Goal: Find specific page/section: Find specific page/section

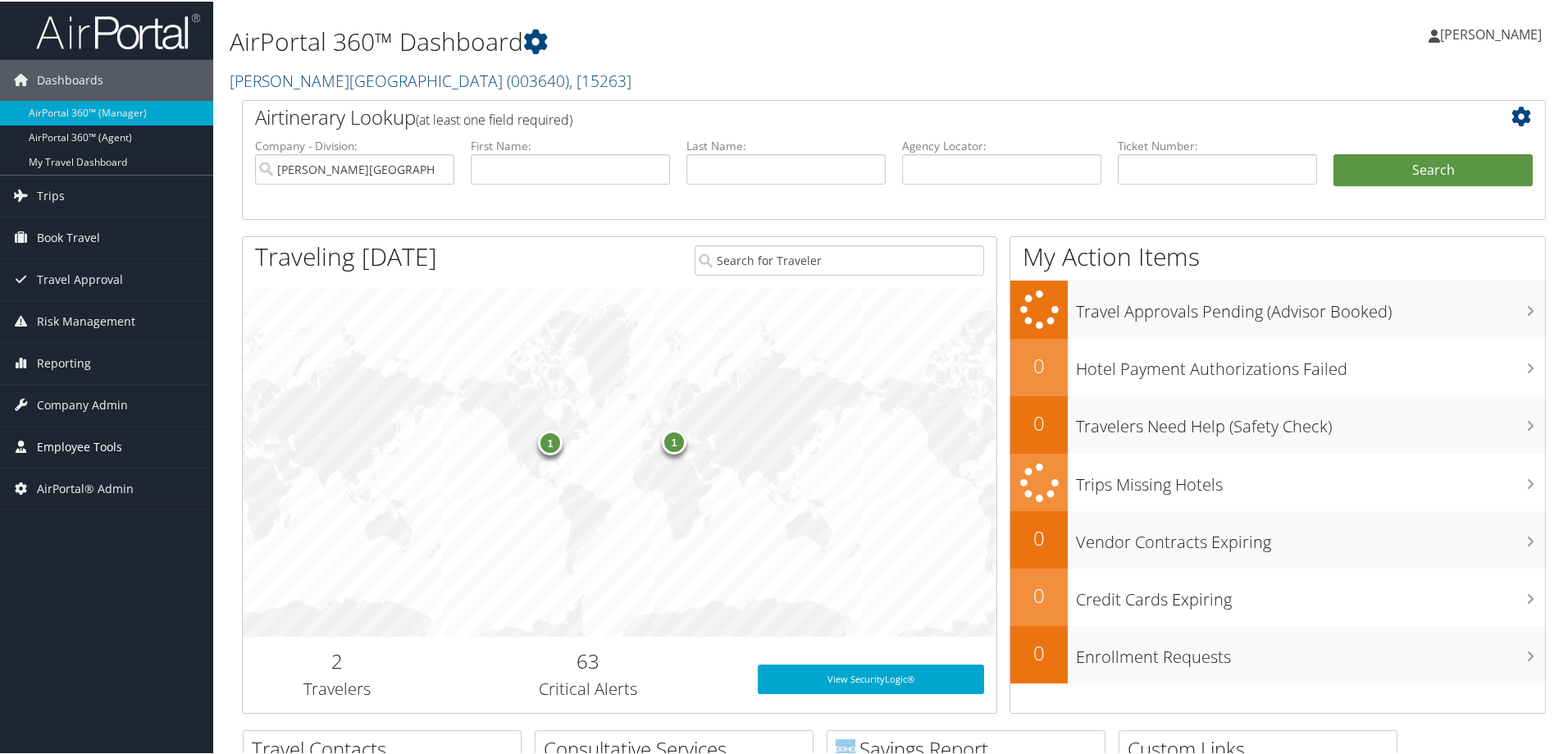
click at [75, 440] on span "Employee Tools" at bounding box center [79, 445] width 85 height 41
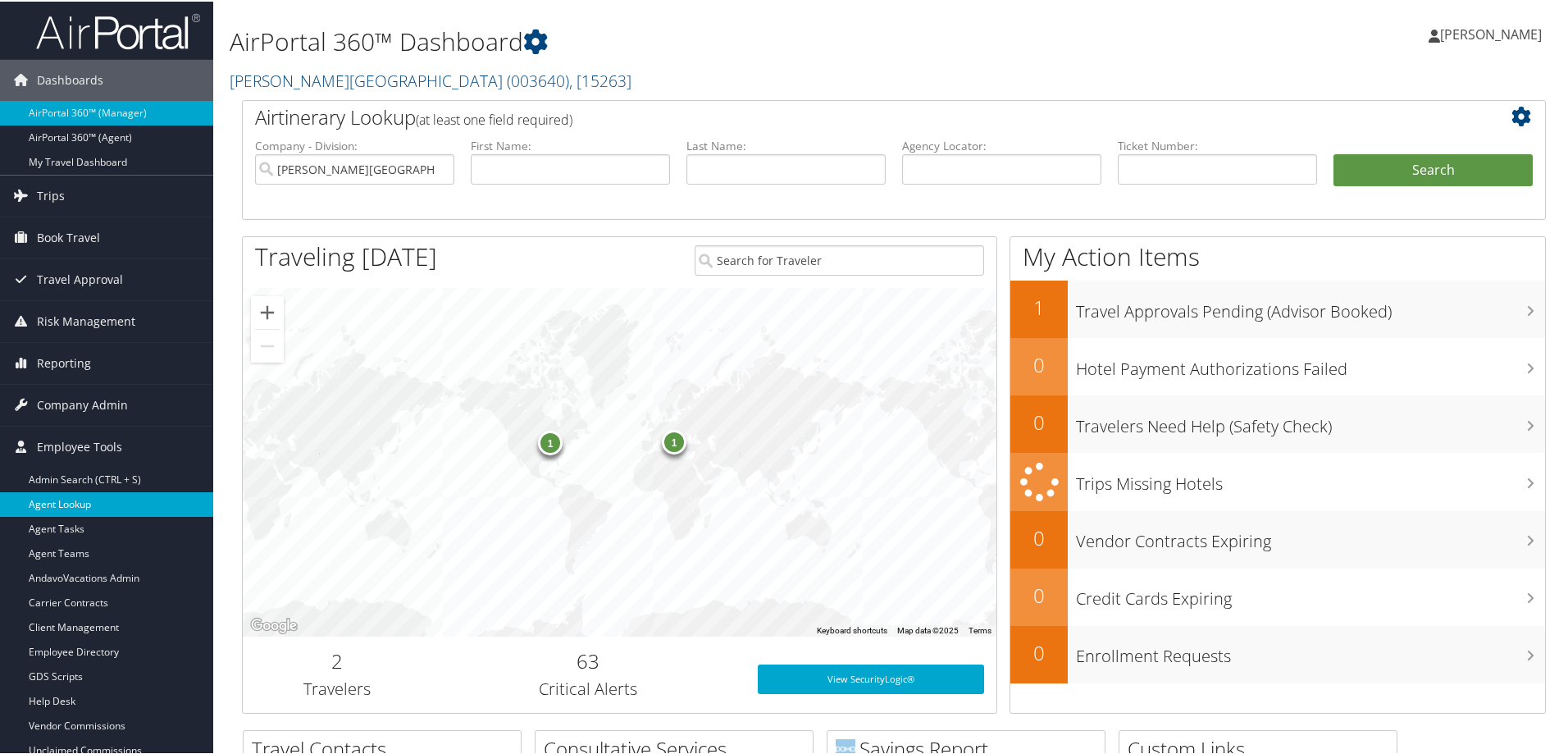
click at [82, 509] on link "Agent Lookup" at bounding box center [107, 503] width 213 height 24
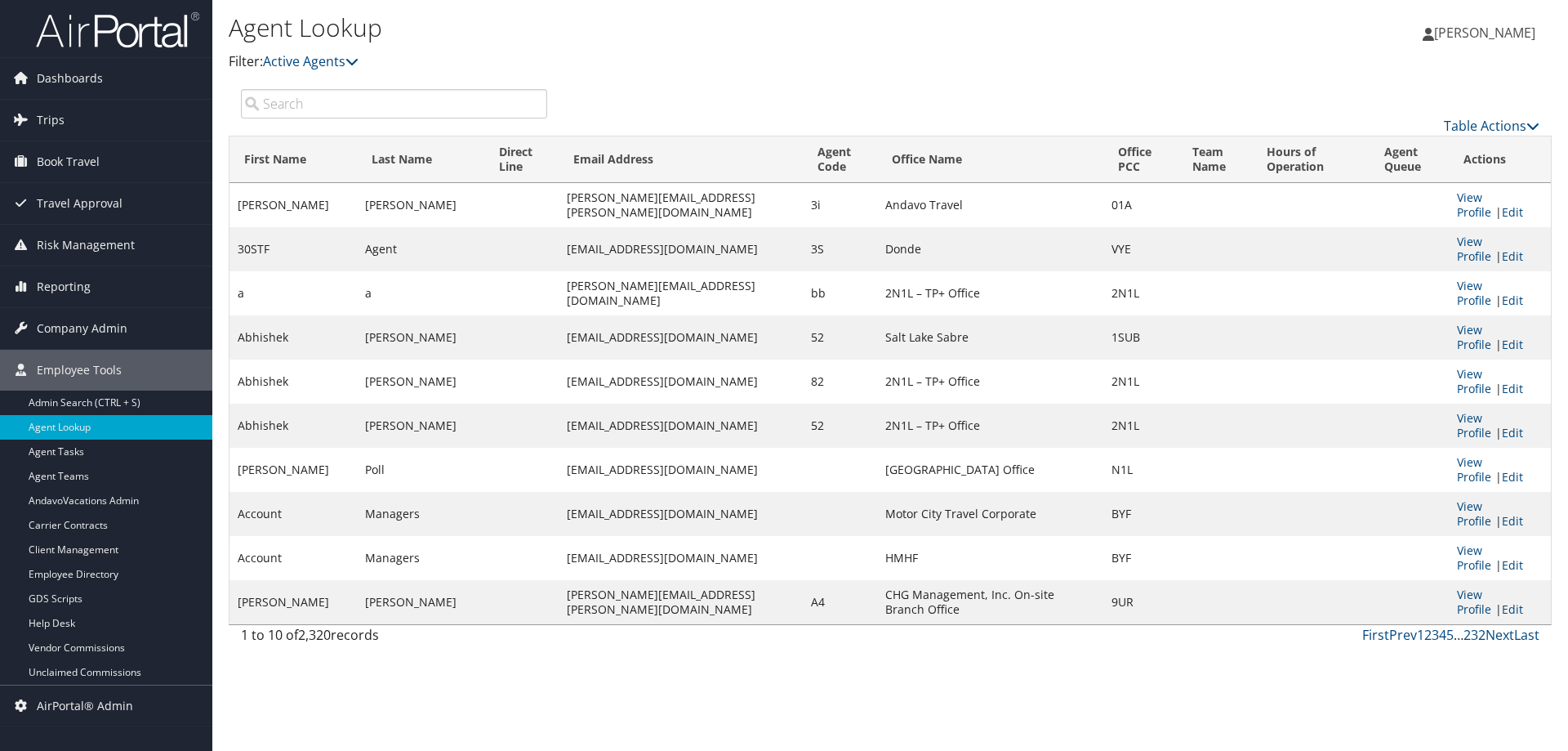
click at [328, 102] on input "search" at bounding box center [394, 103] width 306 height 29
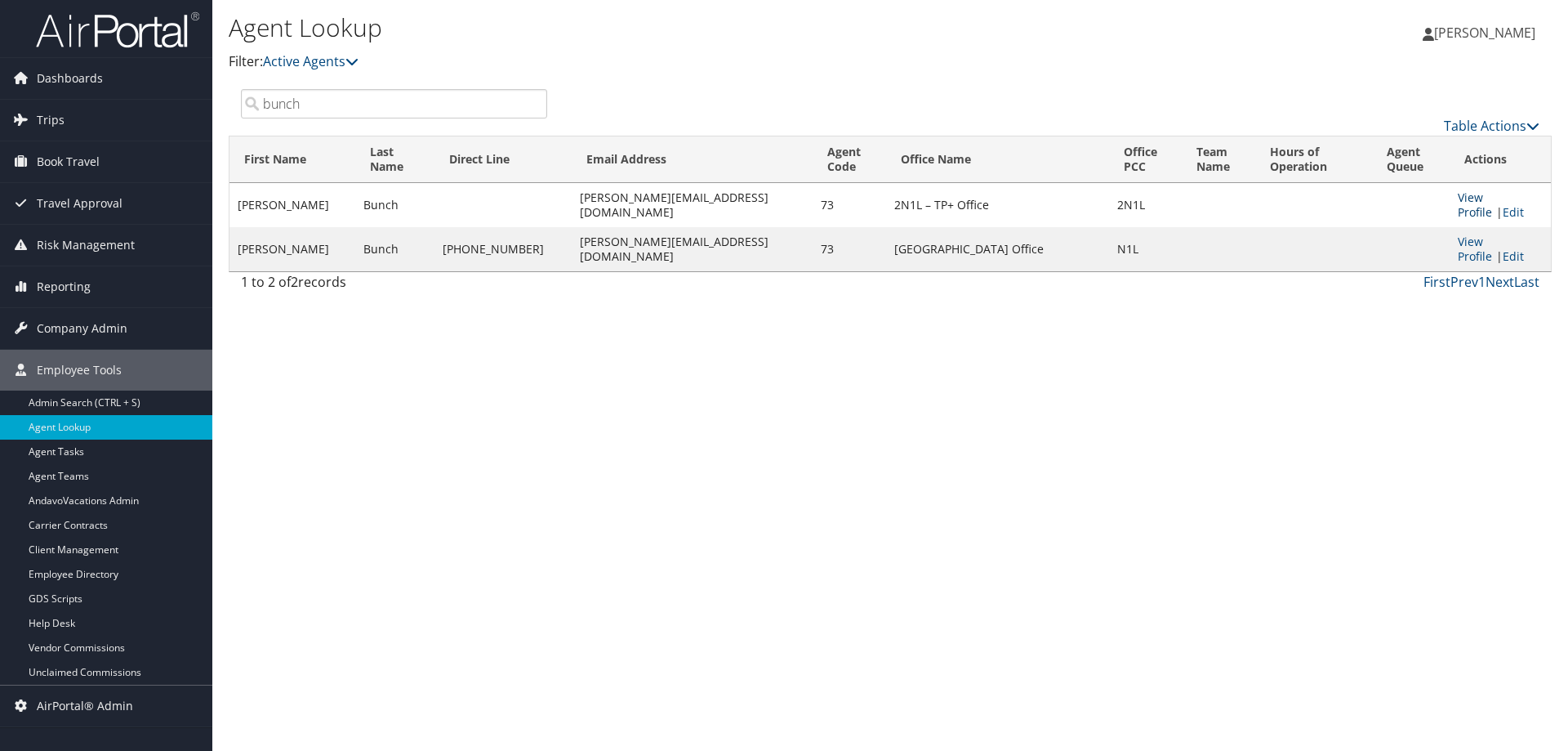
type input "bunch"
click at [1492, 196] on link "View Profile" at bounding box center [1474, 204] width 34 height 30
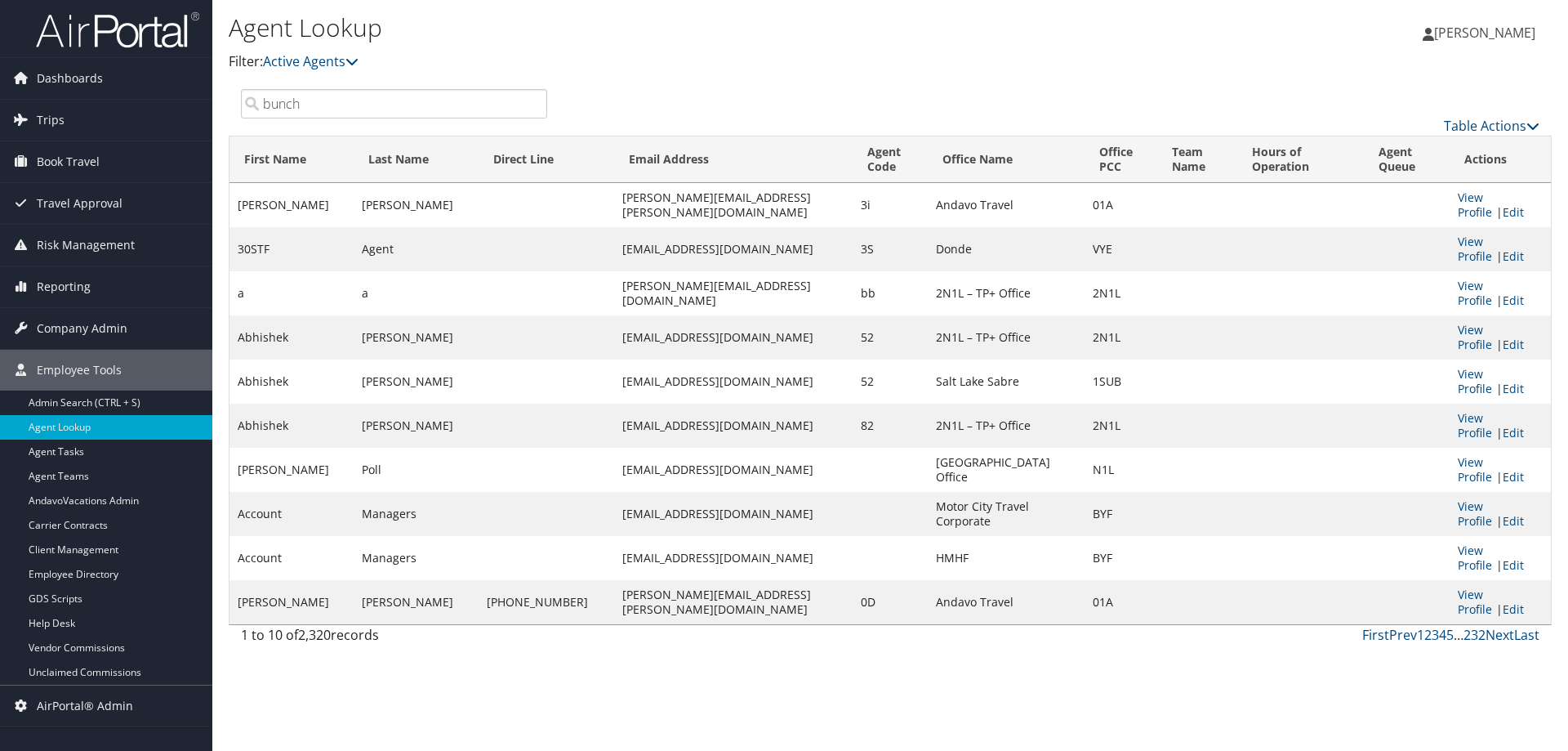
drag, startPoint x: 366, startPoint y: 668, endPoint x: 356, endPoint y: 144, distance: 524.1
click at [362, 647] on div "Agent Lookup Filter: Active Agents Deactivated Agents All Agents Trent Sawyer b…" at bounding box center [890, 375] width 1355 height 751
click at [90, 325] on span "Company Admin" at bounding box center [82, 328] width 90 height 41
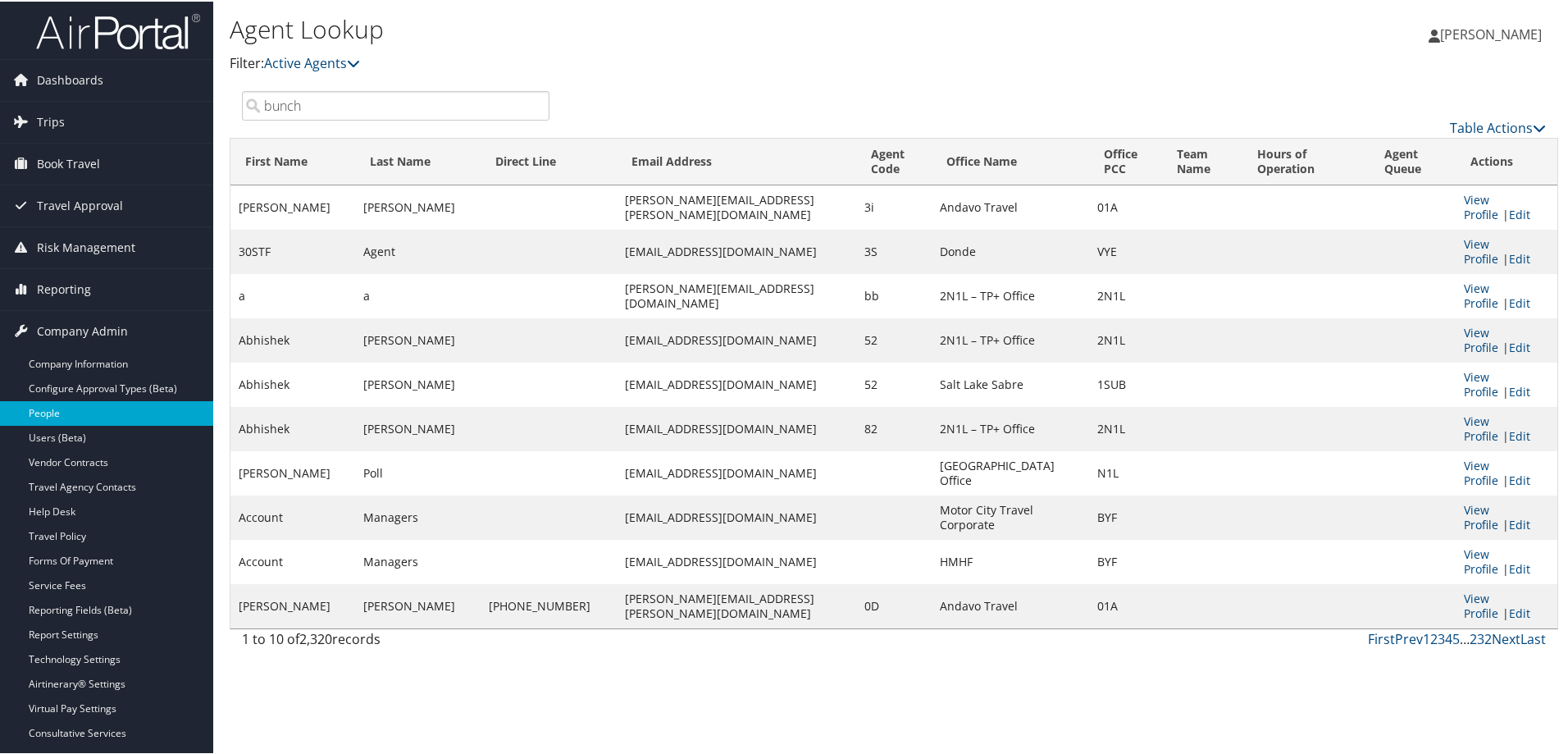
click at [87, 404] on link "People" at bounding box center [107, 411] width 213 height 24
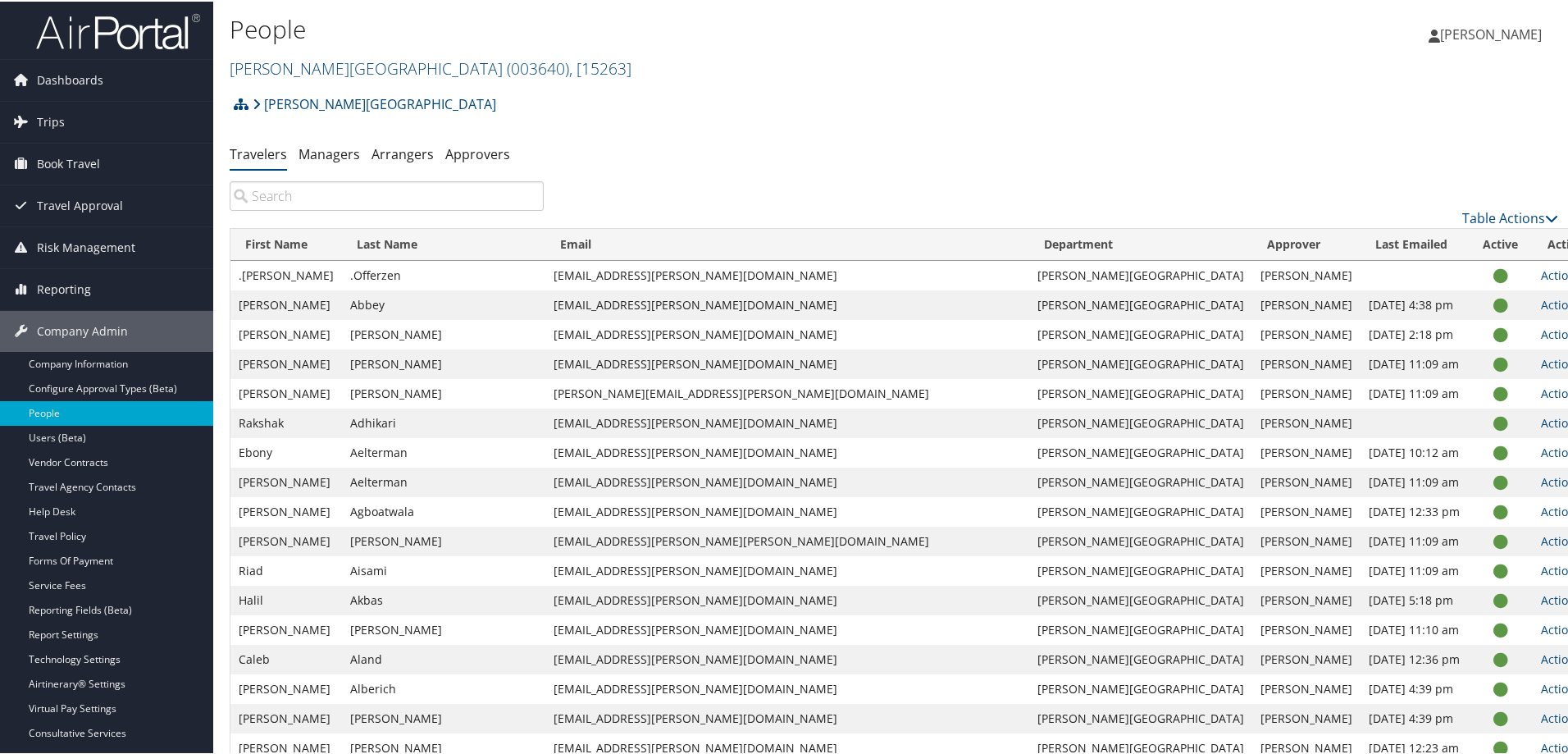
click at [318, 199] on input "search" at bounding box center [387, 194] width 314 height 29
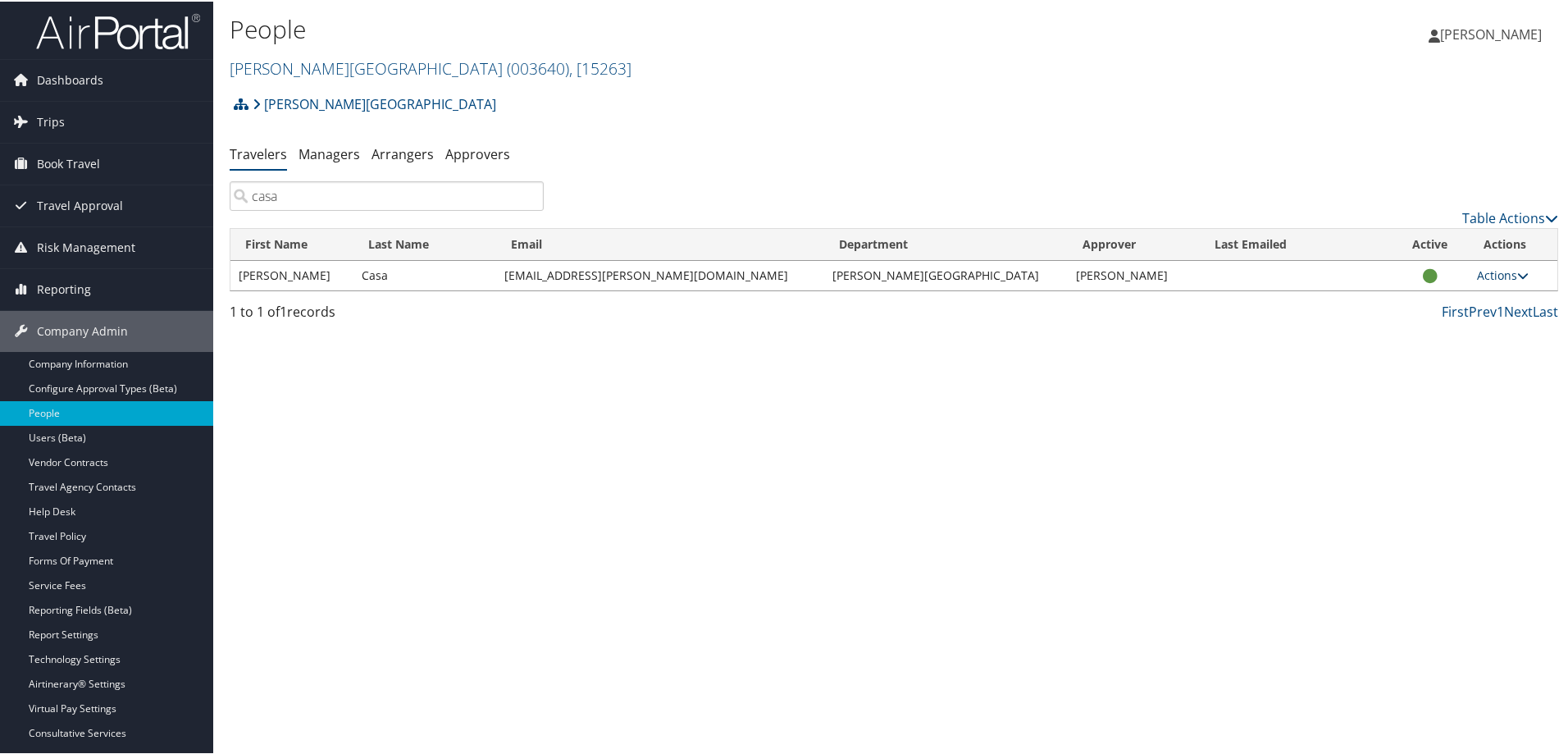
type input "casa"
click at [1476, 272] on link "Actions" at bounding box center [1502, 273] width 51 height 16
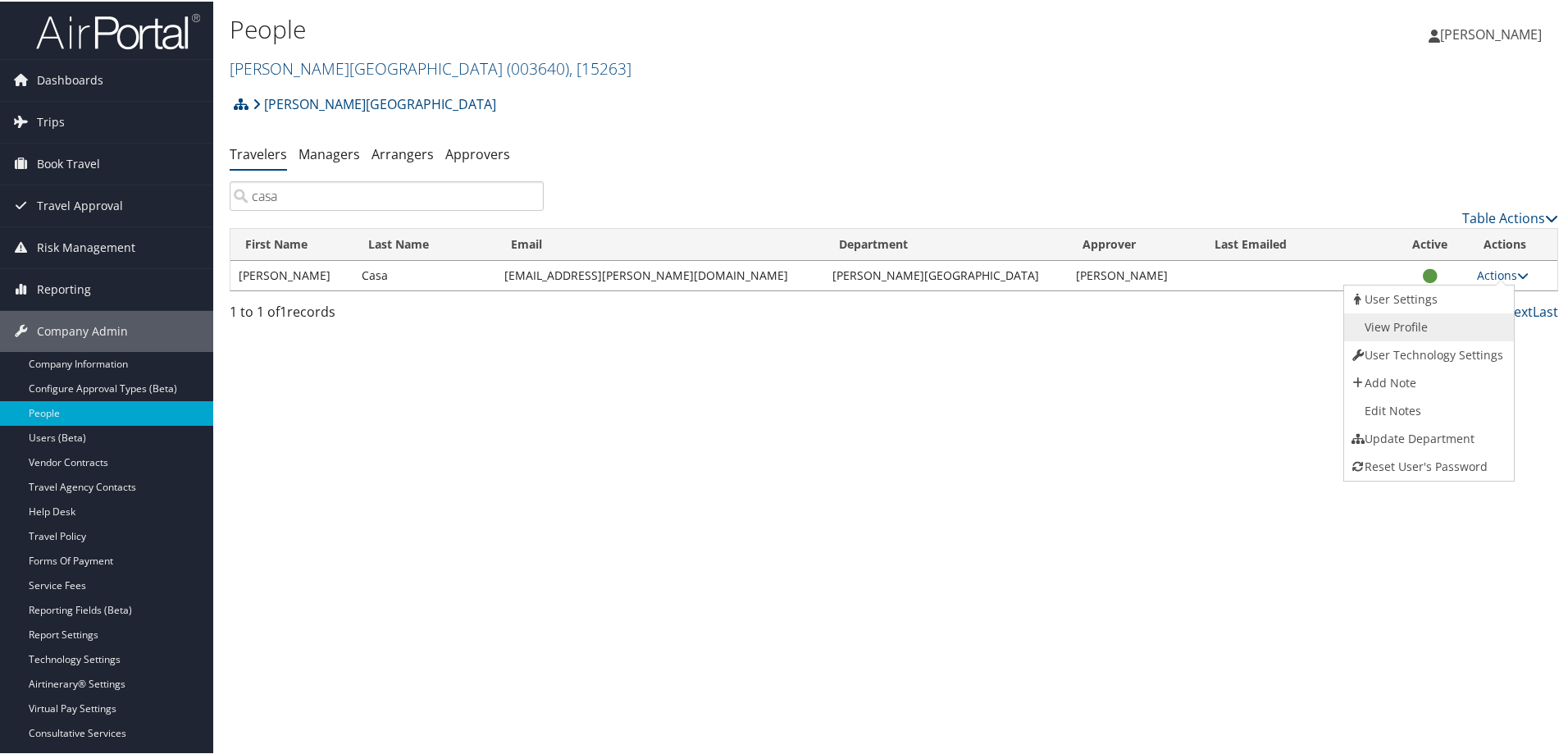
click at [1431, 330] on link "View Profile" at bounding box center [1427, 325] width 166 height 28
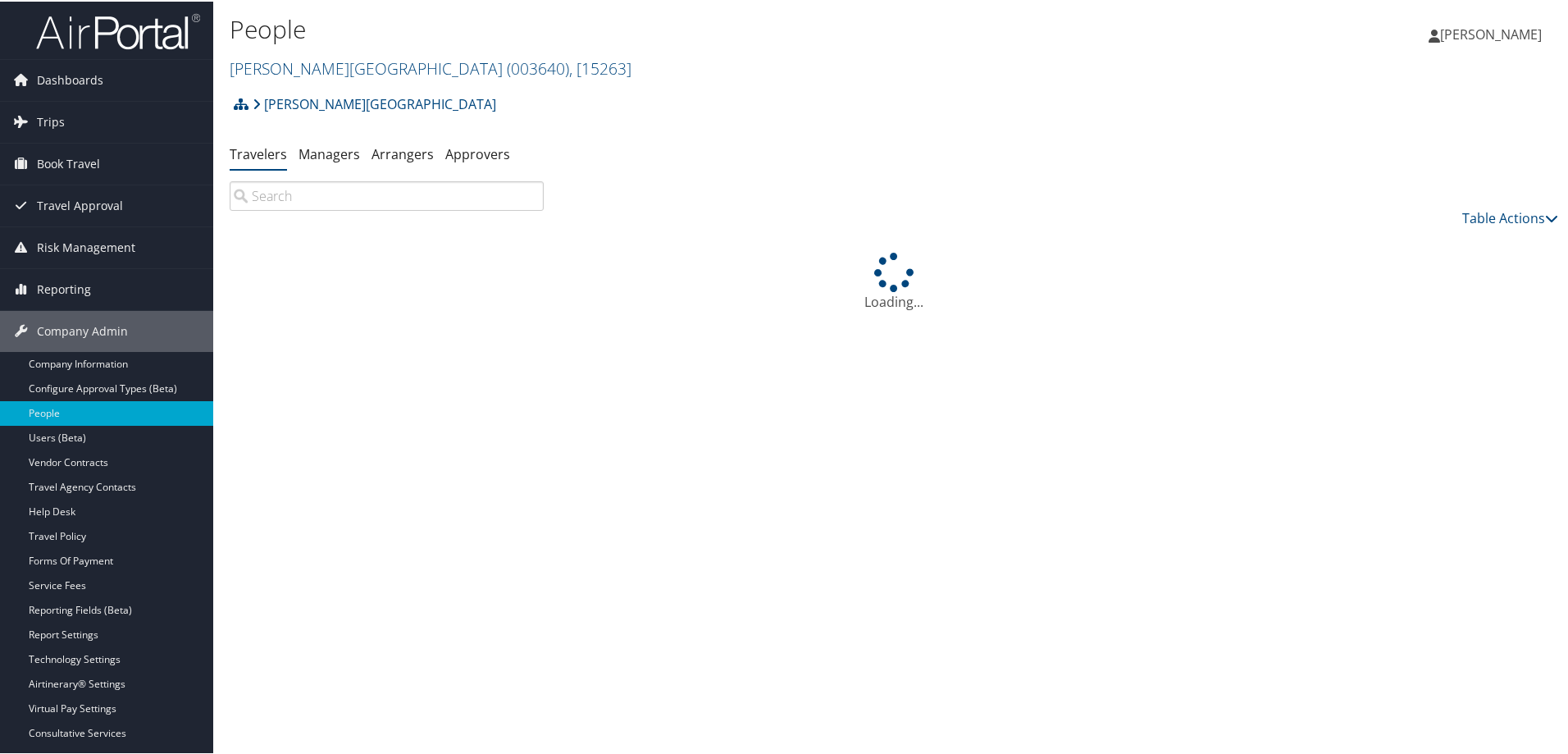
click at [358, 199] on input "search" at bounding box center [387, 194] width 314 height 29
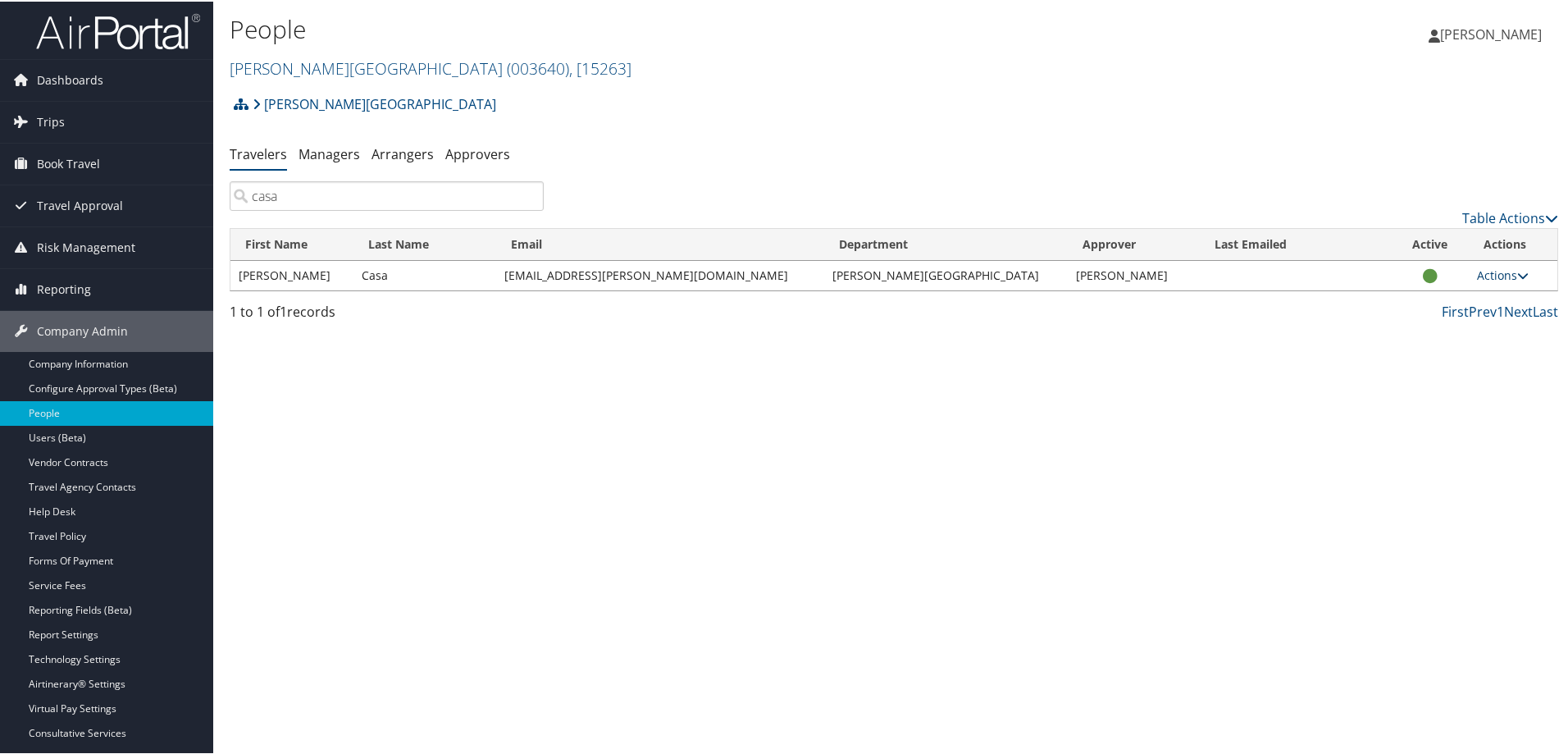
type input "casa"
click at [1484, 274] on link "Actions" at bounding box center [1502, 273] width 51 height 16
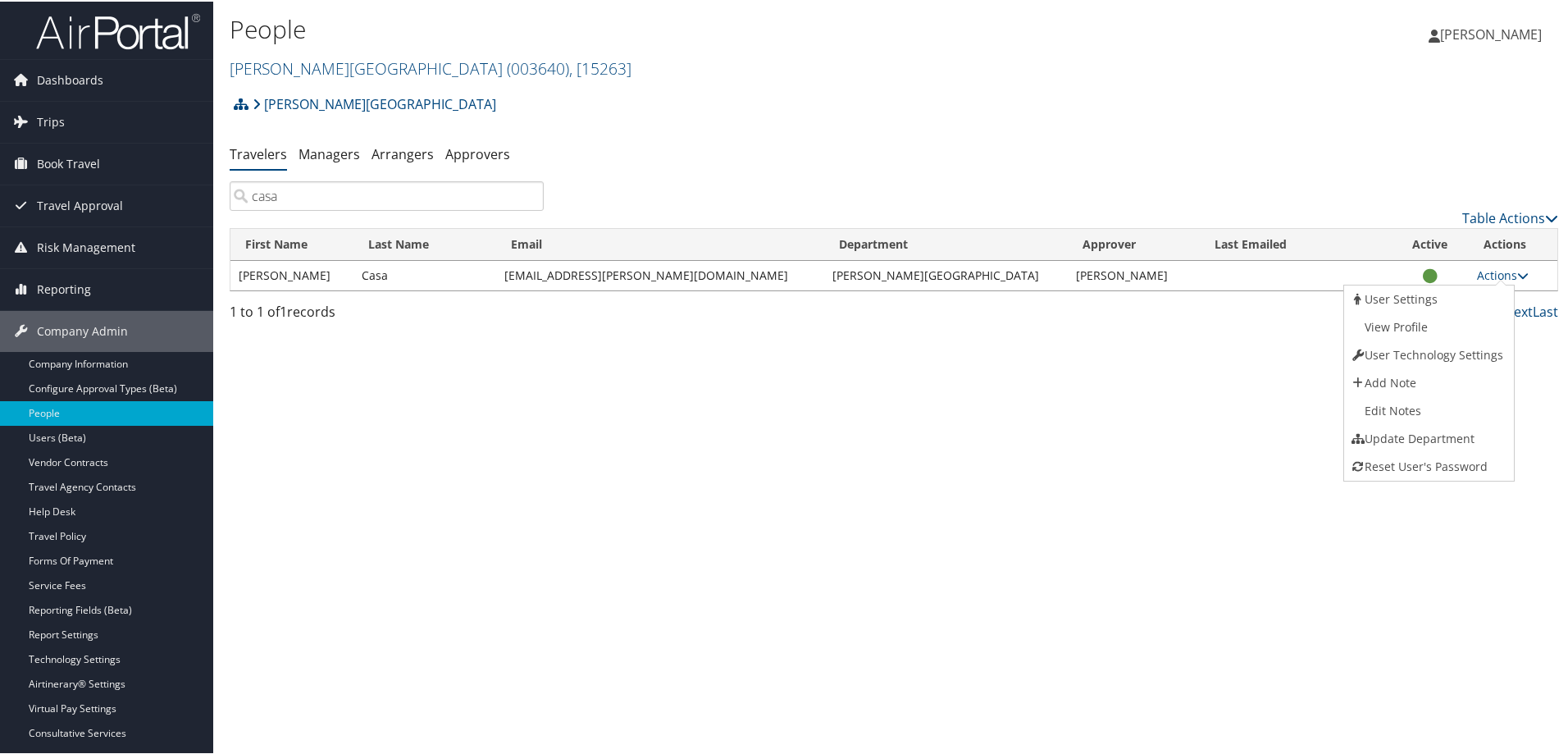
click at [366, 587] on div "People Troy University ( 003640 ) , [ 15263 ] Troy University Medical Solutions…" at bounding box center [894, 377] width 1361 height 754
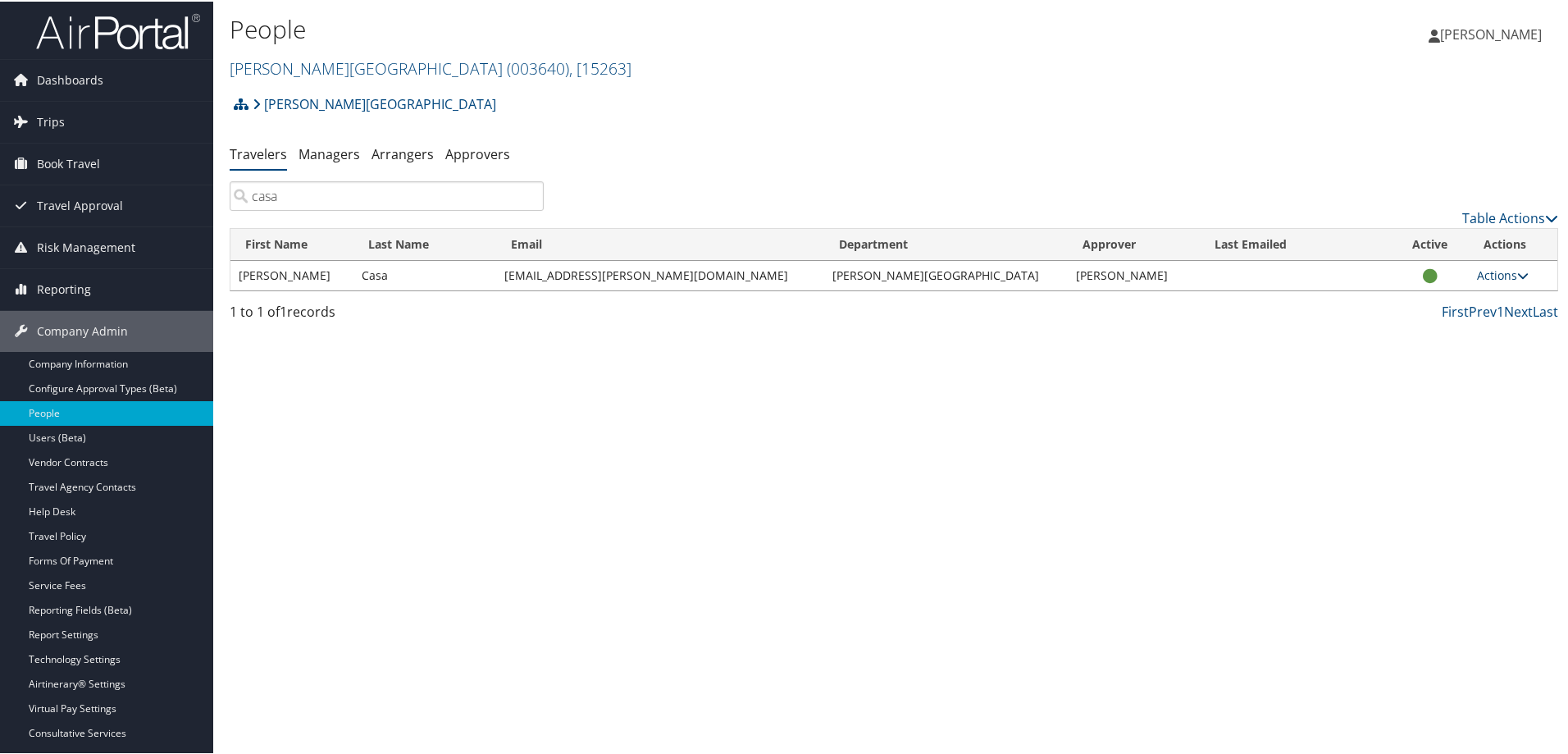
click at [1493, 271] on link "Actions" at bounding box center [1502, 273] width 51 height 16
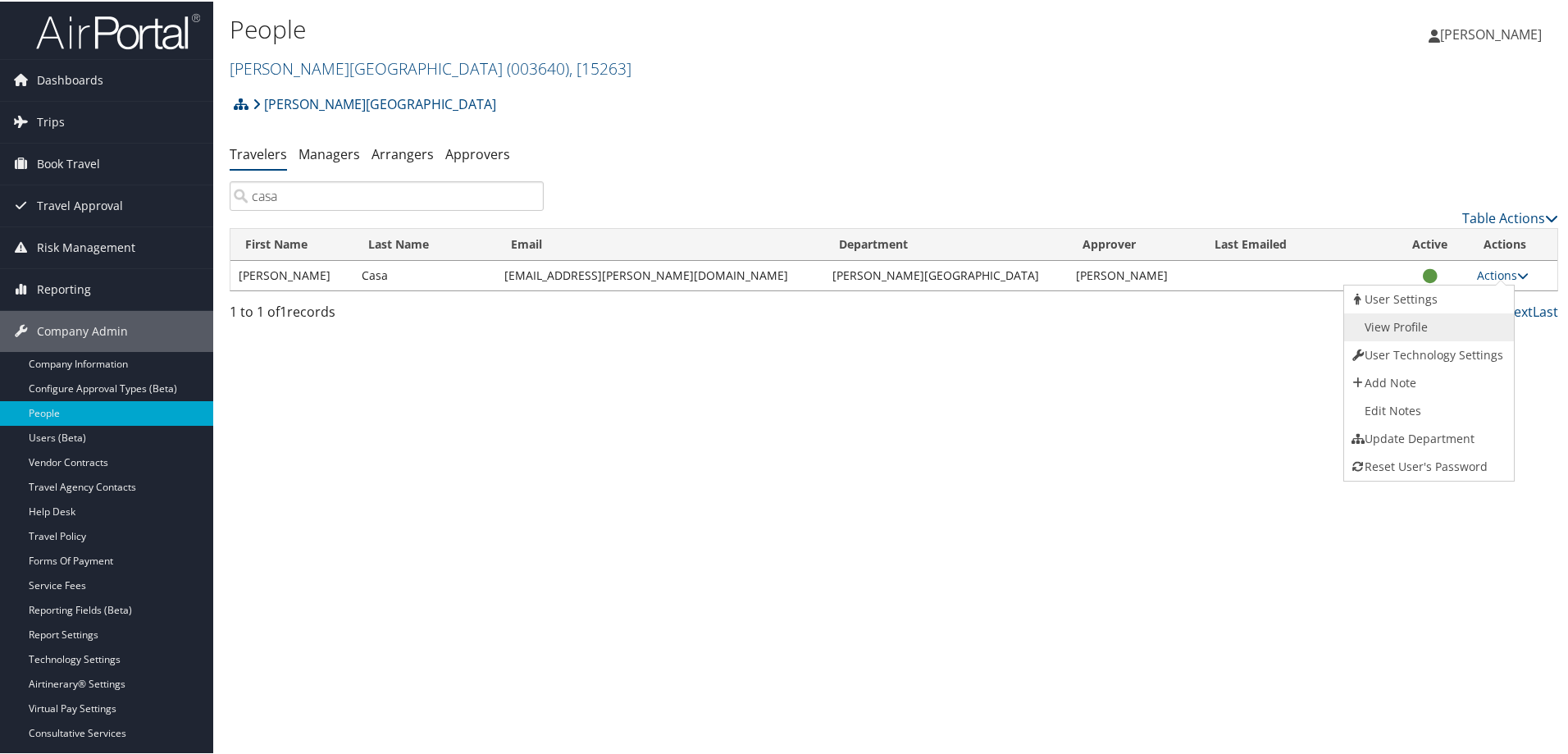
click at [1413, 322] on link "View Profile" at bounding box center [1427, 325] width 166 height 28
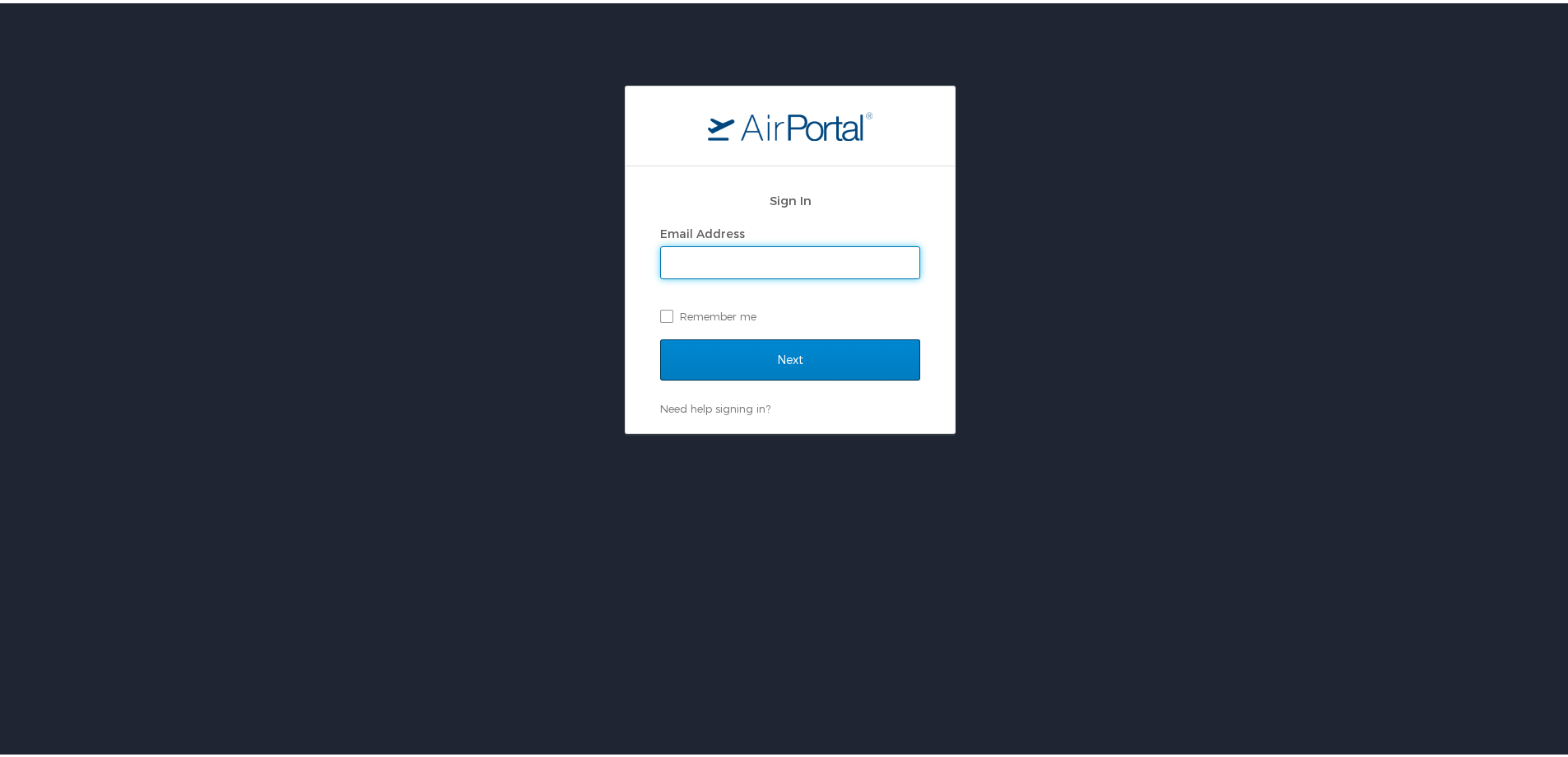
type input "[EMAIL_ADDRESS][PERSON_NAME][DOMAIN_NAME]"
click at [709, 358] on input "Next" at bounding box center [790, 356] width 260 height 41
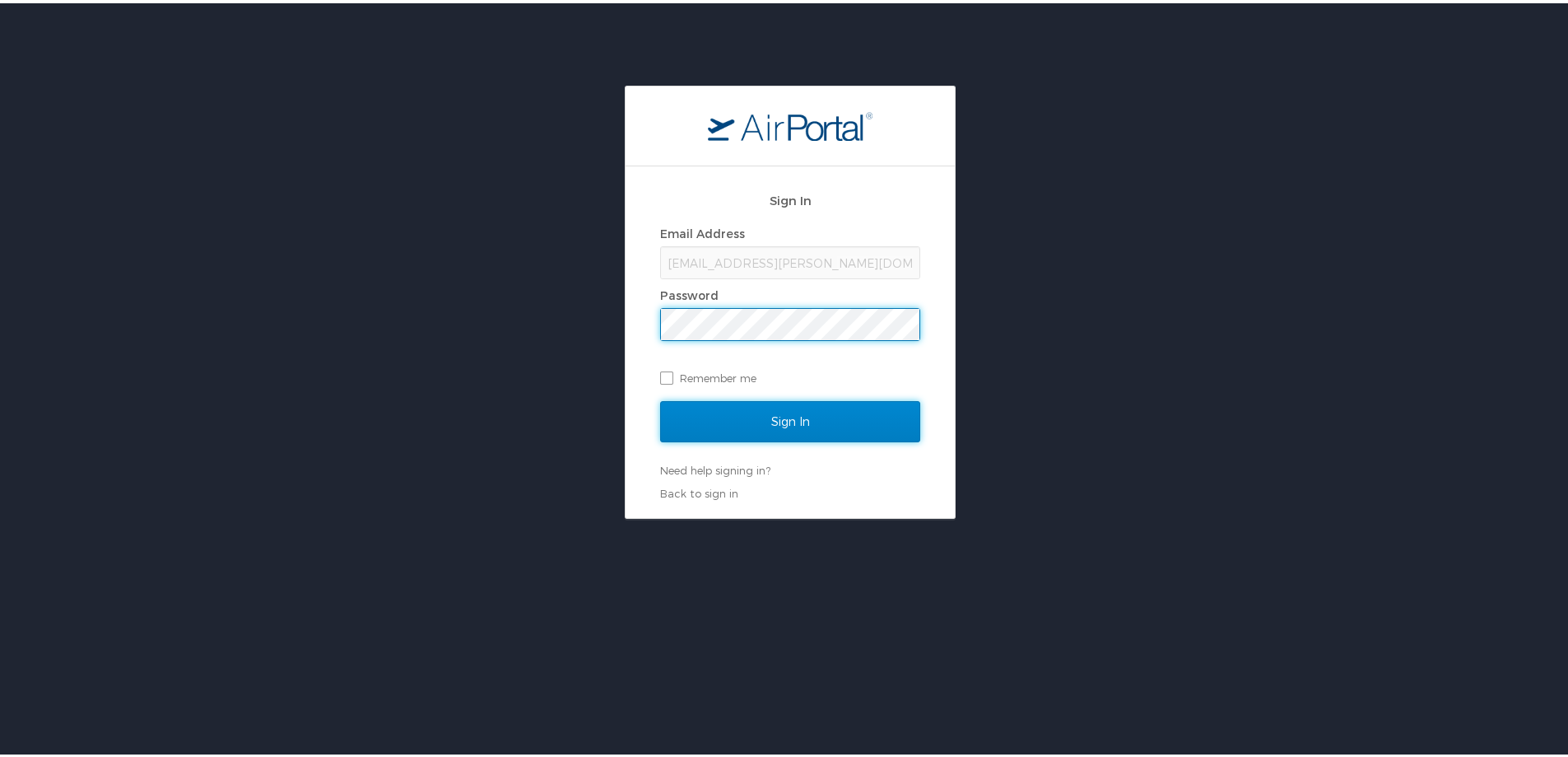
click at [764, 406] on input "Sign In" at bounding box center [790, 418] width 260 height 41
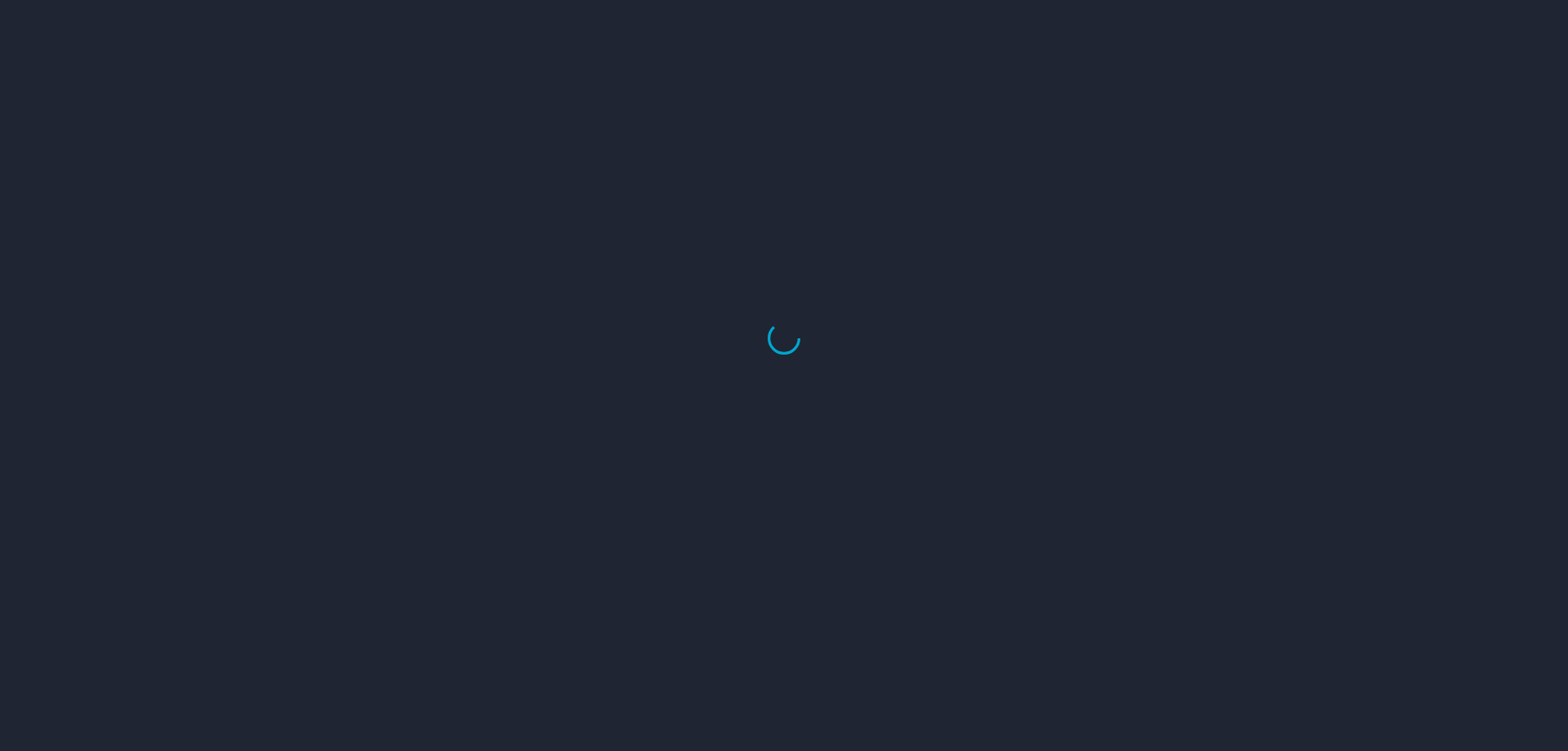
select select "US"
